Goal: Contribute content: Add original content to the website for others to see

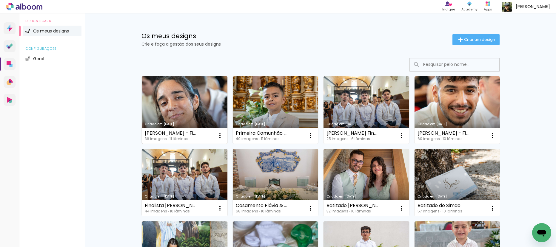
click at [178, 107] on link "Criado em [DATE]" at bounding box center [185, 109] width 86 height 67
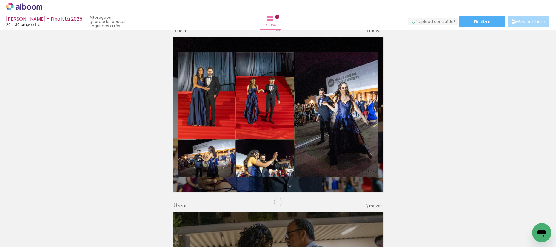
scroll to position [939, 0]
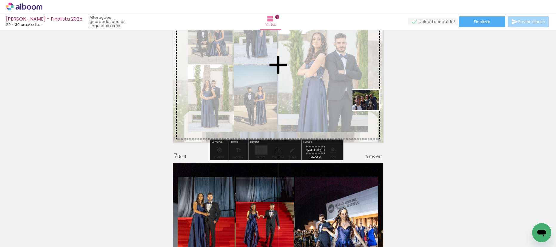
drag, startPoint x: 526, startPoint y: 236, endPoint x: 370, endPoint y: 108, distance: 201.7
click at [370, 108] on quentale-workspace at bounding box center [278, 123] width 556 height 247
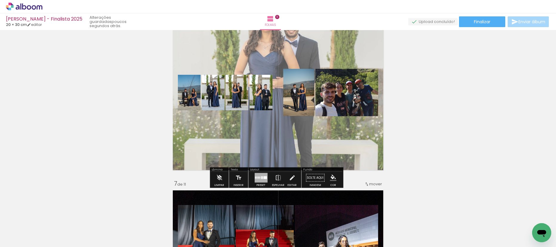
scroll to position [925, 0]
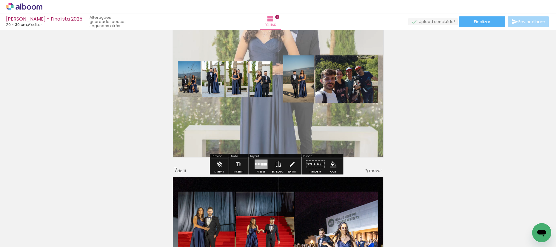
click at [262, 166] on div at bounding box center [260, 165] width 13 height 10
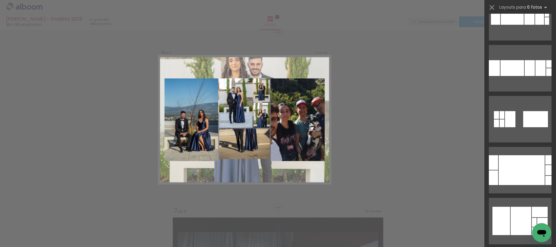
scroll to position [1105, 0]
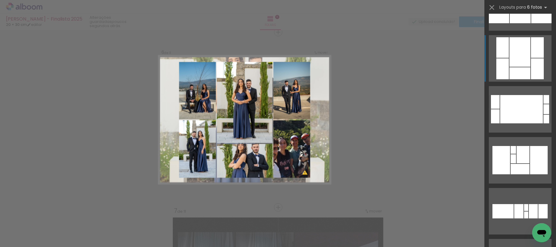
click at [510, 56] on div at bounding box center [519, 52] width 21 height 30
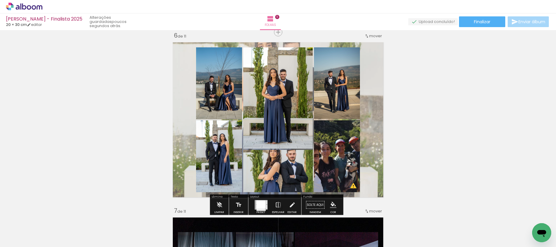
click at [281, 169] on quentale-photo at bounding box center [277, 171] width 69 height 42
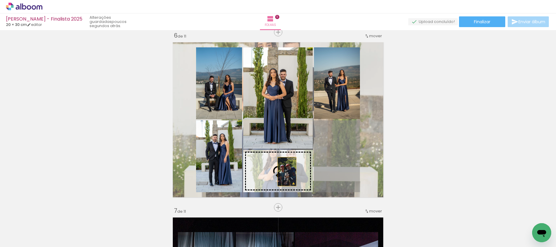
drag, startPoint x: 325, startPoint y: 163, endPoint x: 284, endPoint y: 172, distance: 41.8
click at [0, 0] on slot at bounding box center [0, 0] width 0 height 0
